Goal: Entertainment & Leisure: Consume media (video, audio)

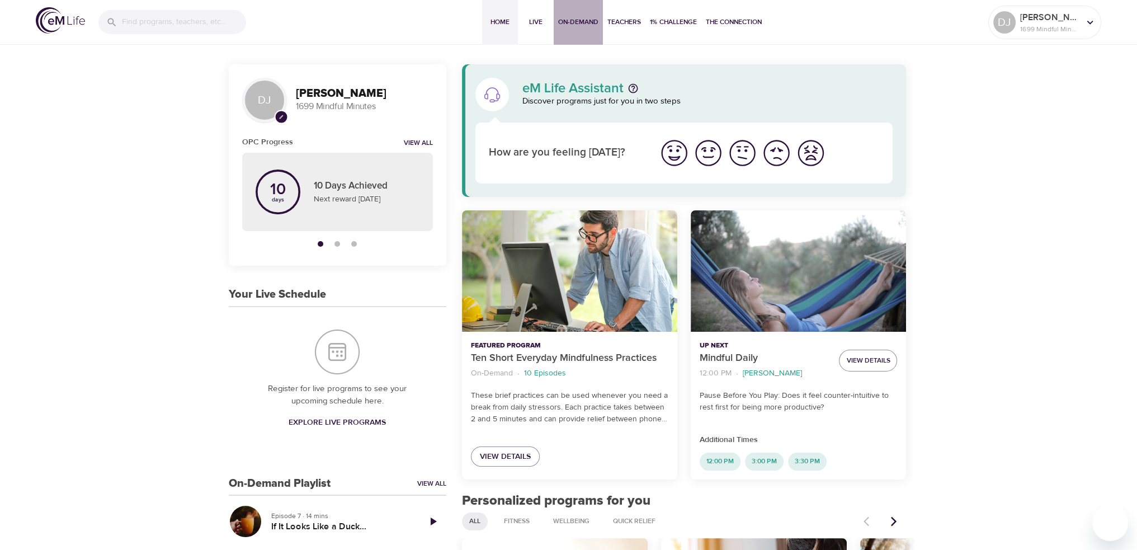
click at [587, 24] on span "On-Demand" at bounding box center [578, 22] width 40 height 12
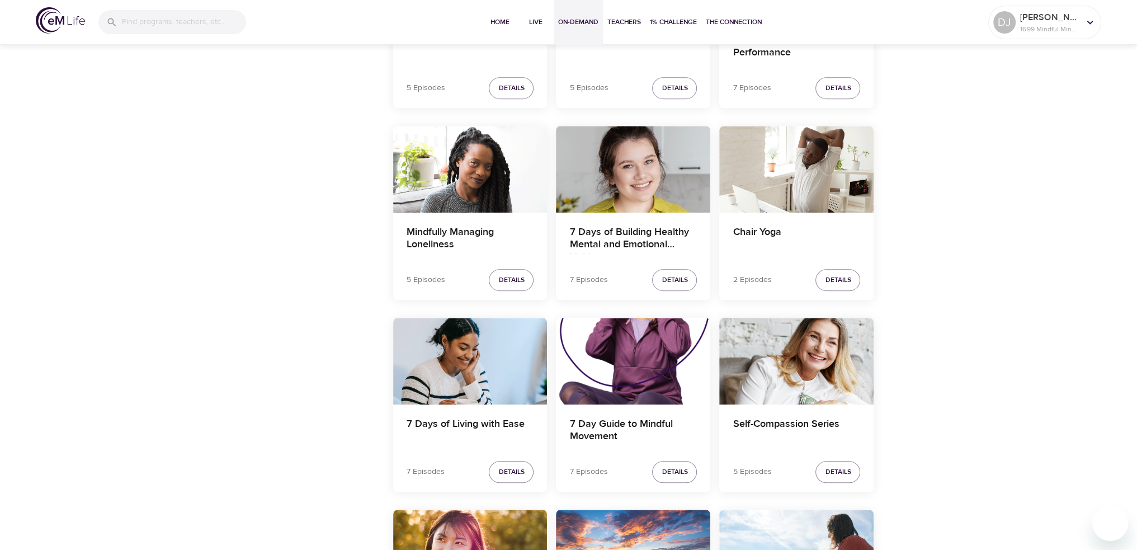
scroll to position [1849, 0]
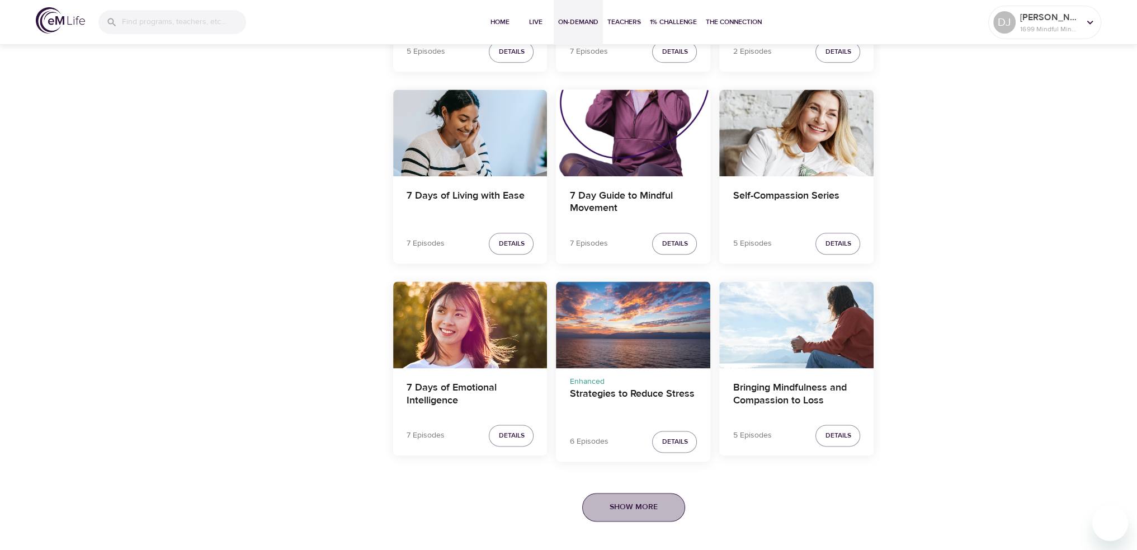
click at [655, 500] on span "Show More" at bounding box center [633, 507] width 48 height 14
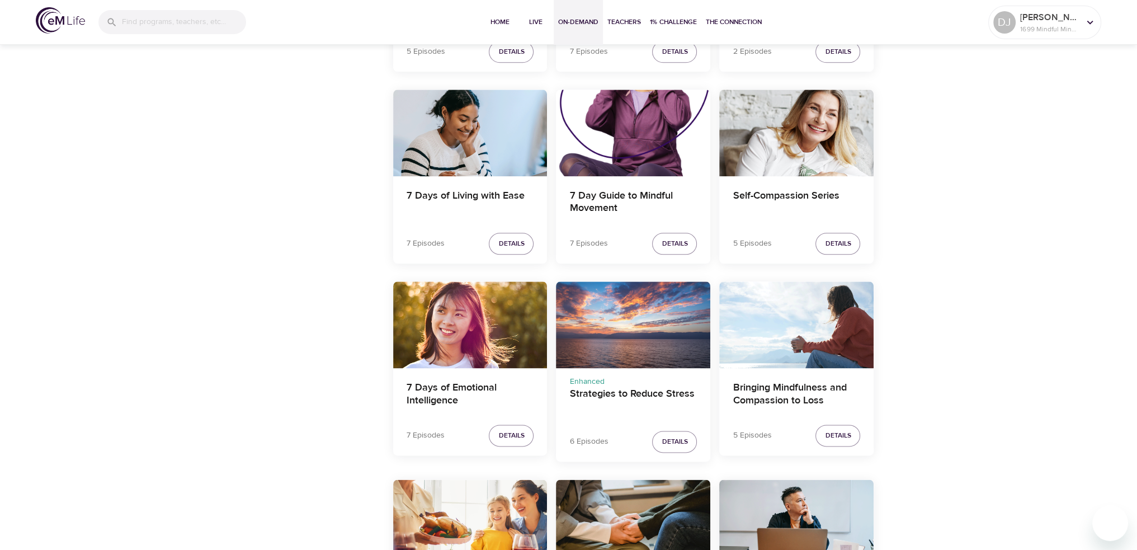
scroll to position [2353, 0]
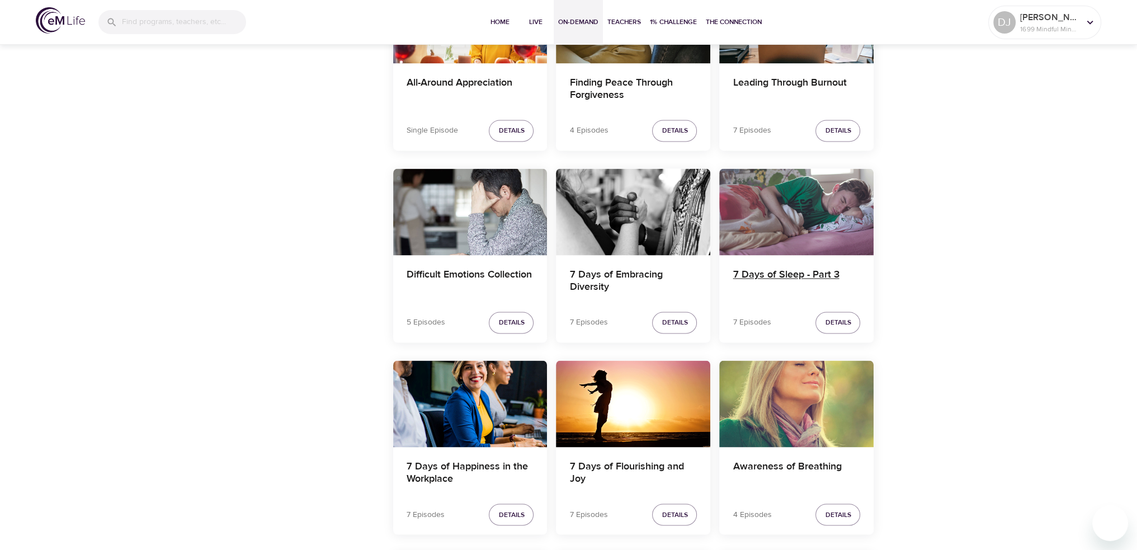
click at [800, 275] on h4 "7 Days of Sleep - Part 3" at bounding box center [795, 281] width 127 height 27
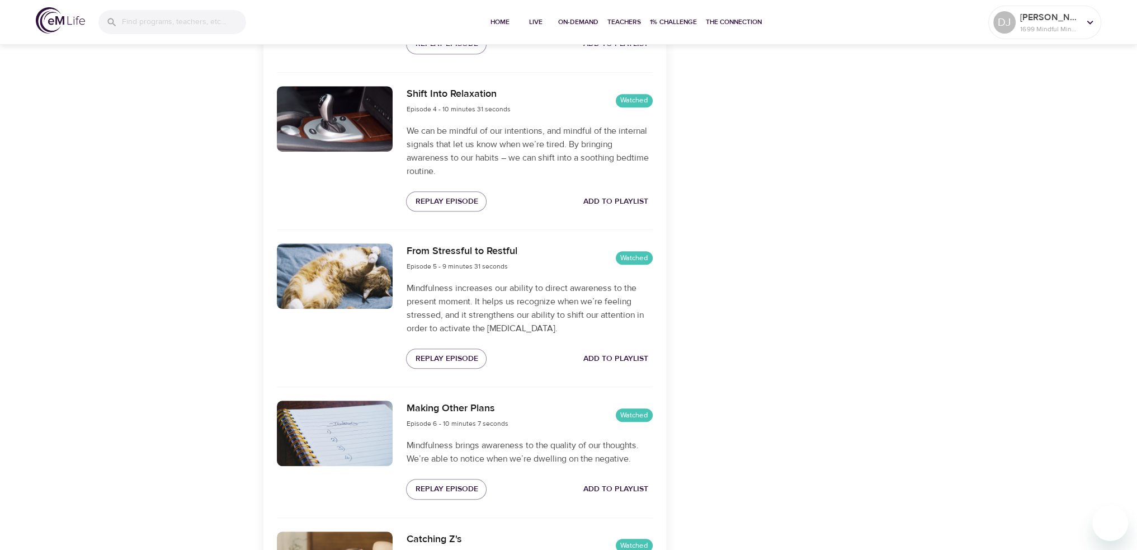
scroll to position [989, 0]
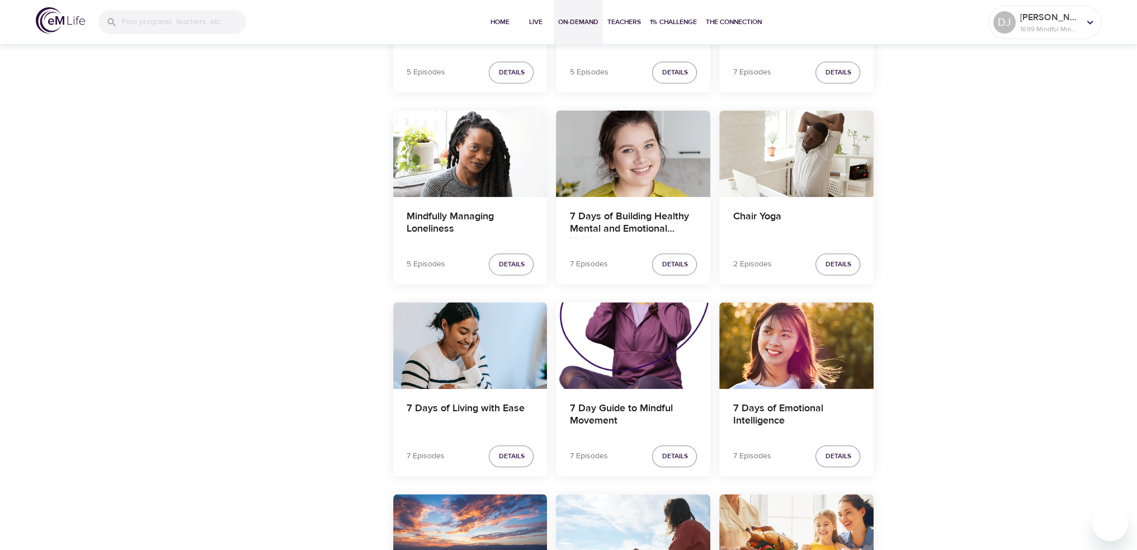
scroll to position [1849, 0]
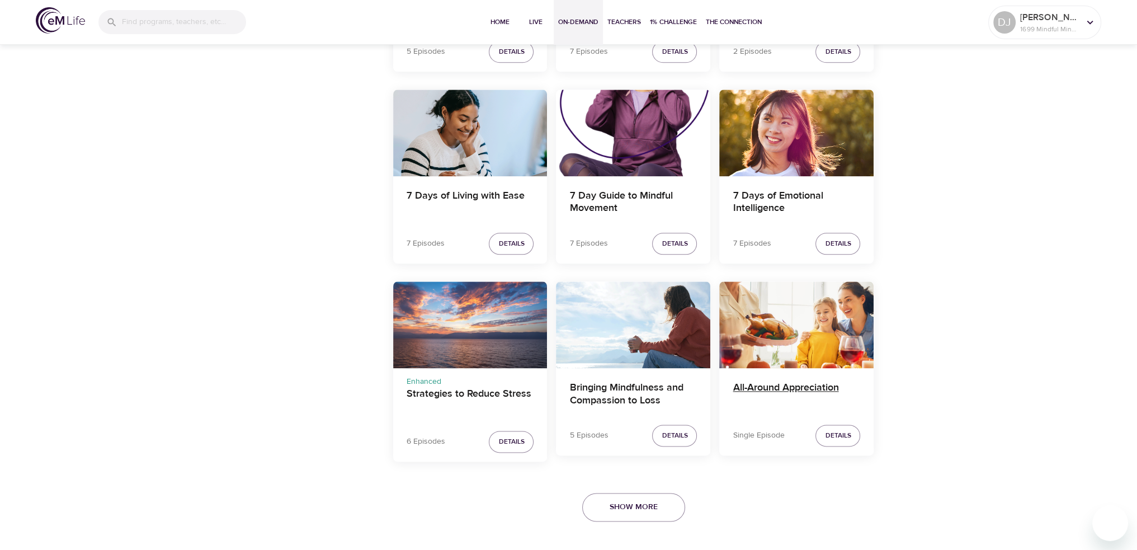
click at [799, 386] on h4 "All-Around Appreciation" at bounding box center [795, 394] width 127 height 27
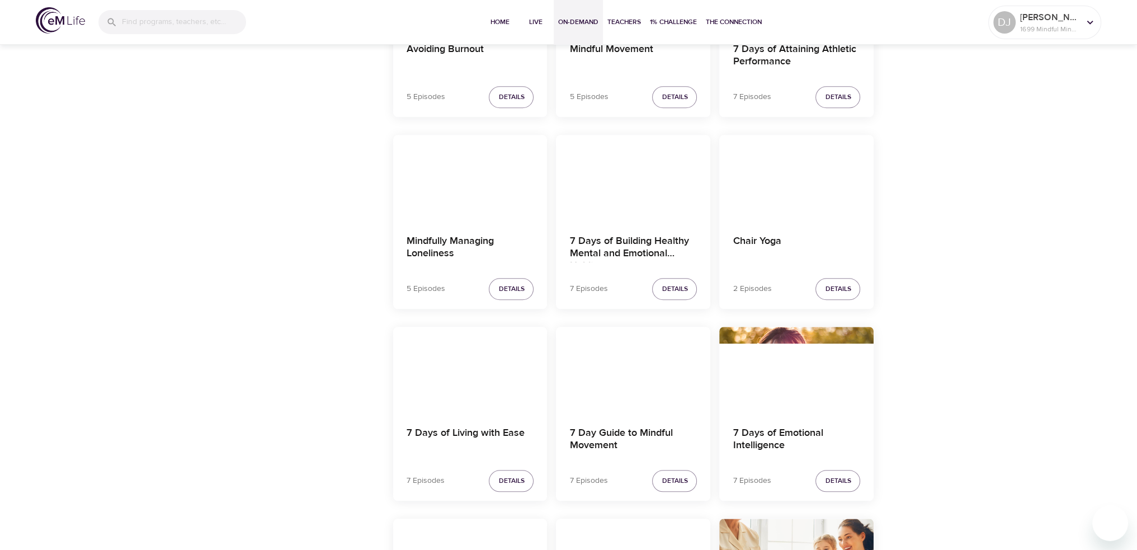
scroll to position [1849, 0]
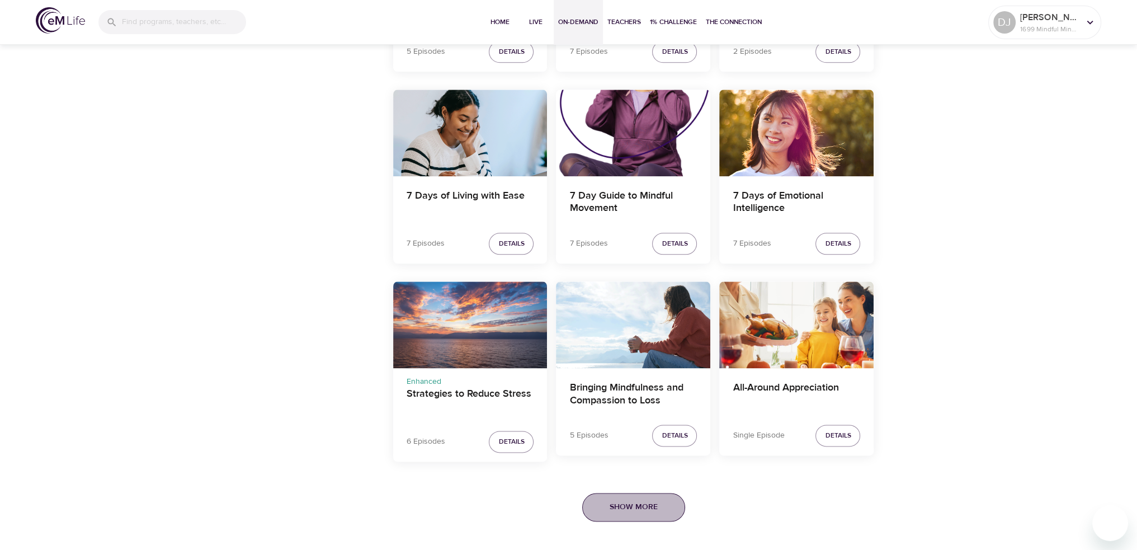
click at [654, 500] on span "Show More" at bounding box center [633, 507] width 48 height 14
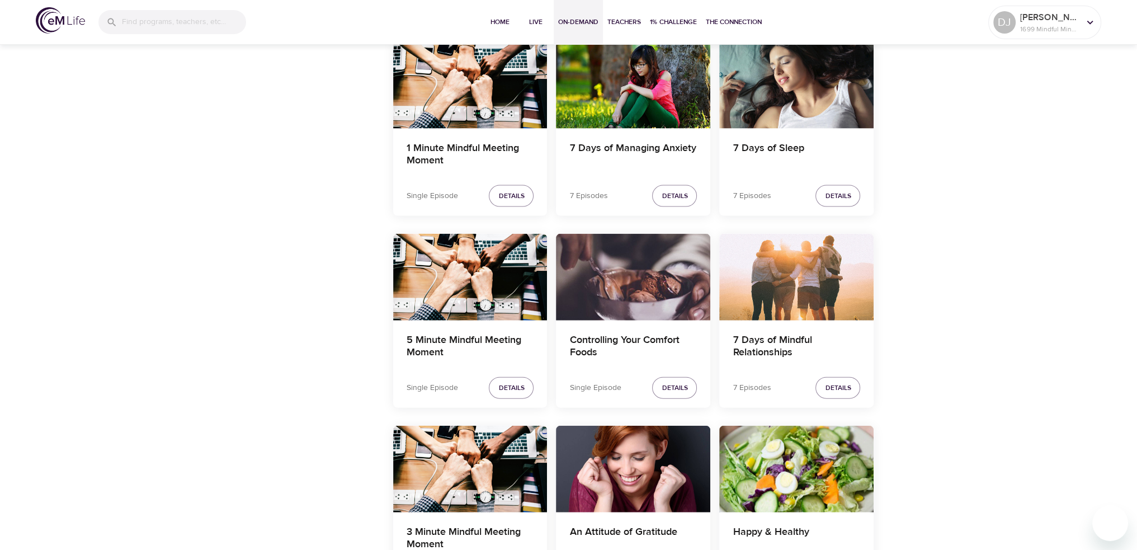
scroll to position [3247, 0]
click at [777, 353] on h4 "7 Days of Mindful Relationships" at bounding box center [795, 346] width 127 height 27
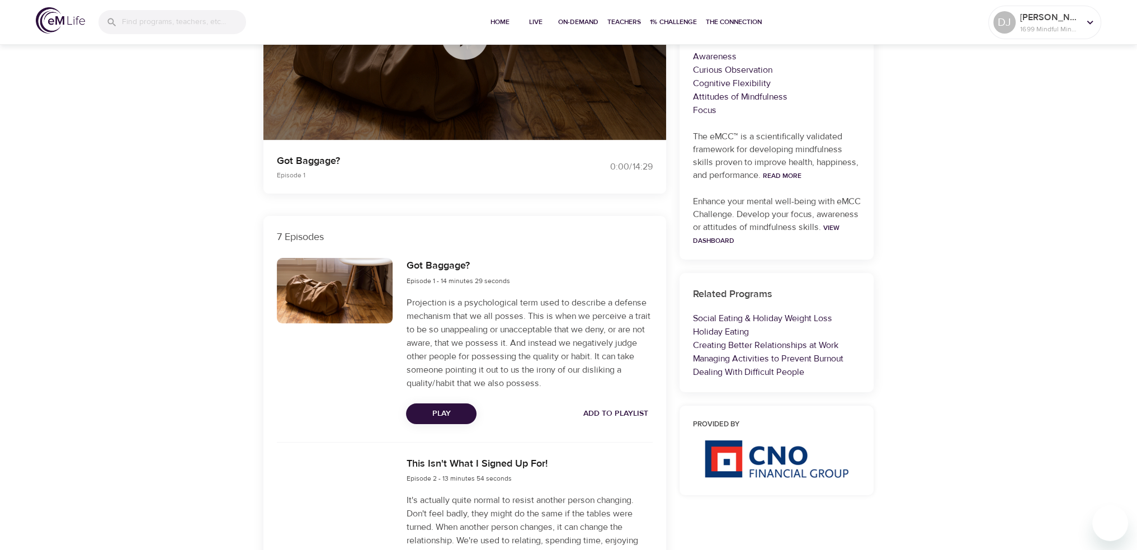
scroll to position [224, 0]
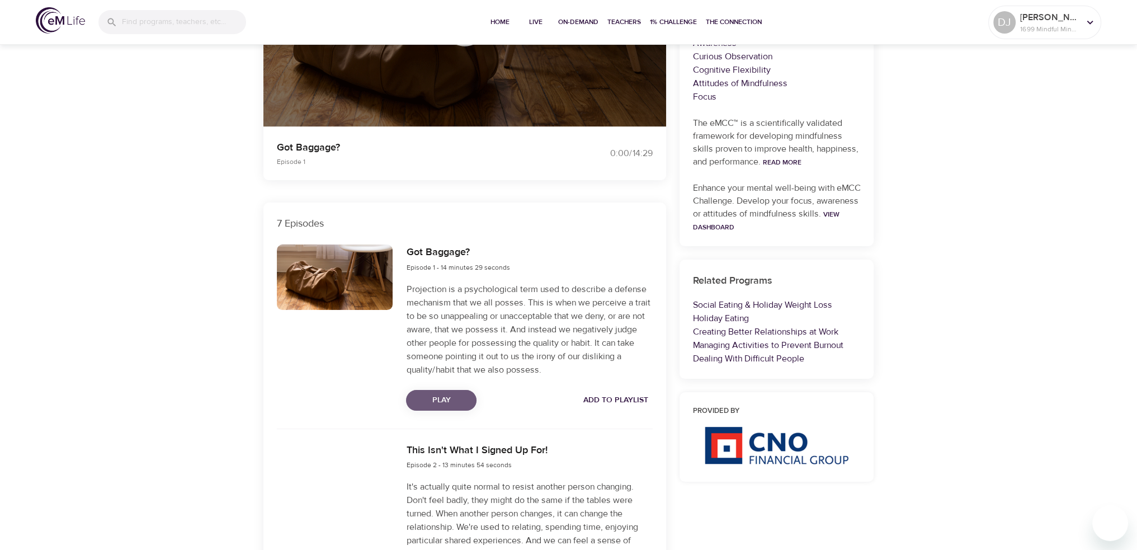
click at [454, 403] on span "Play" at bounding box center [441, 400] width 53 height 14
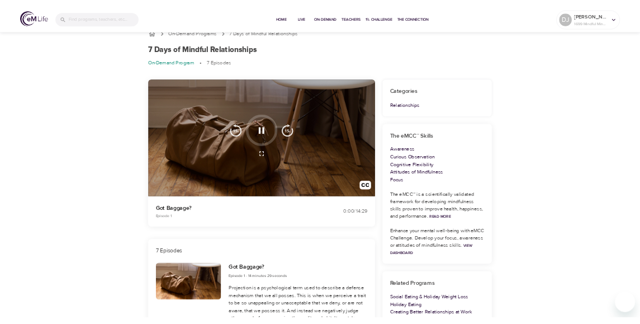
scroll to position [0, 0]
